Goal: Task Accomplishment & Management: Manage account settings

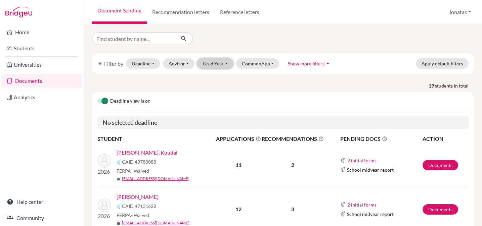
click at [219, 66] on button "Grad Year" at bounding box center [215, 63] width 36 height 10
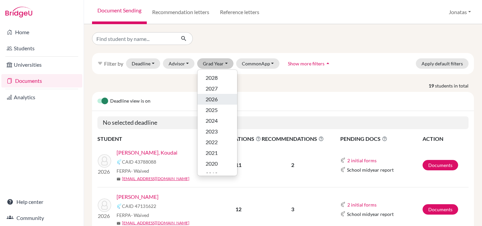
click at [214, 97] on span "2026" at bounding box center [212, 99] width 12 height 8
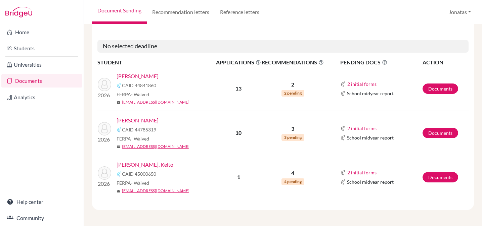
scroll to position [314, 0]
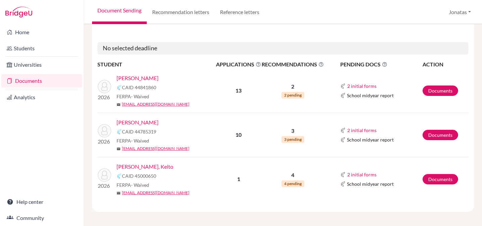
click at [136, 169] on link "[PERSON_NAME], Keito" at bounding box center [145, 167] width 57 height 8
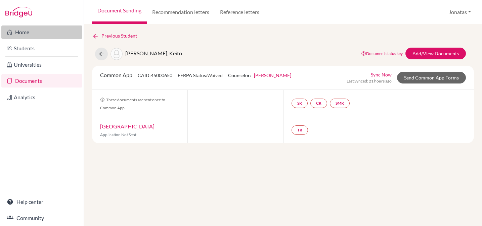
click at [38, 33] on link "Home" at bounding box center [41, 32] width 81 height 13
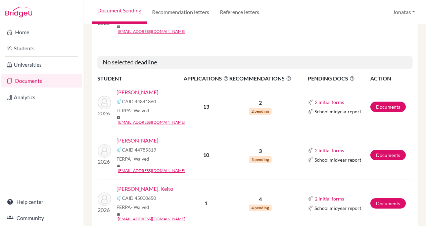
scroll to position [319, 0]
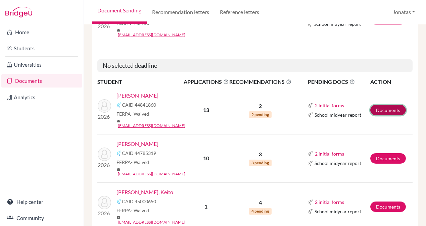
click at [381, 105] on link "Documents" at bounding box center [388, 110] width 36 height 10
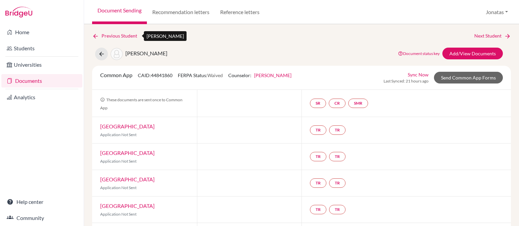
click at [108, 37] on link "Previous Student" at bounding box center [117, 35] width 50 height 7
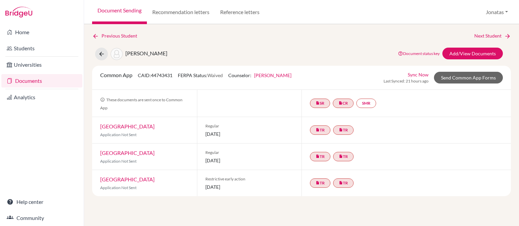
click at [36, 80] on link "Documents" at bounding box center [41, 80] width 81 height 13
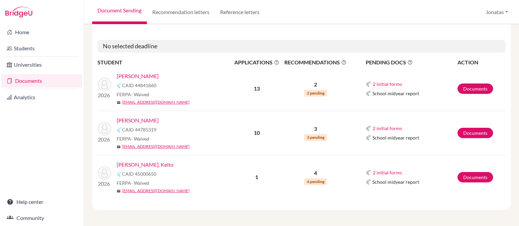
scroll to position [316, 0]
click at [478, 180] on link "Documents" at bounding box center [475, 178] width 36 height 10
